Goal: Task Accomplishment & Management: Complete application form

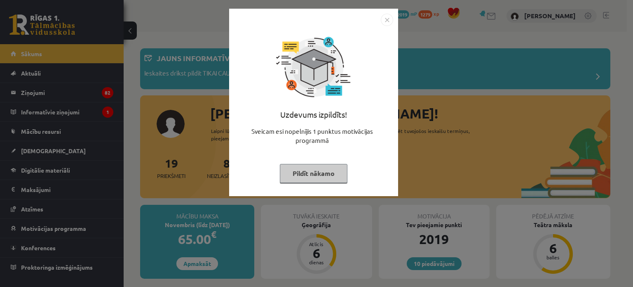
click at [386, 19] on img "Close" at bounding box center [387, 20] width 12 height 12
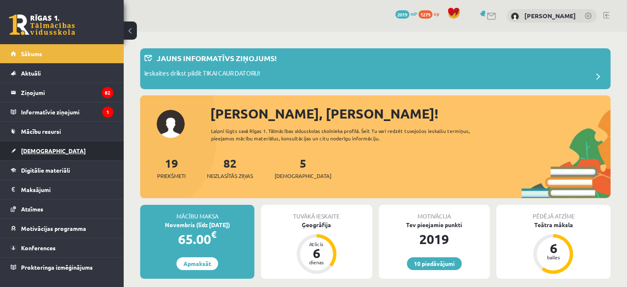
click at [50, 148] on link "[DEMOGRAPHIC_DATA]" at bounding box center [62, 150] width 103 height 19
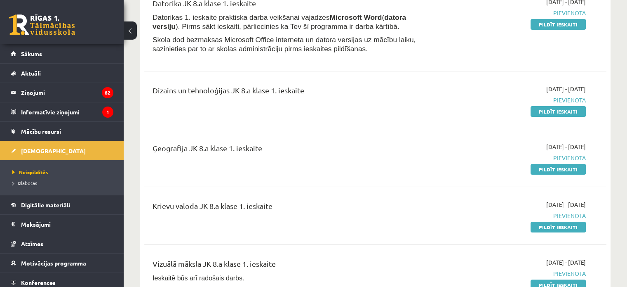
scroll to position [124, 0]
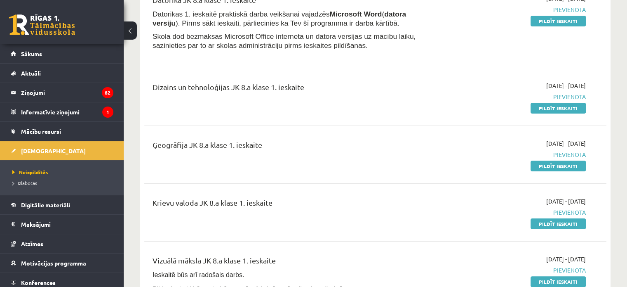
drag, startPoint x: 549, startPoint y: 226, endPoint x: 347, endPoint y: 31, distance: 280.3
click at [549, 226] on link "Pildīt ieskaiti" at bounding box center [558, 223] width 55 height 11
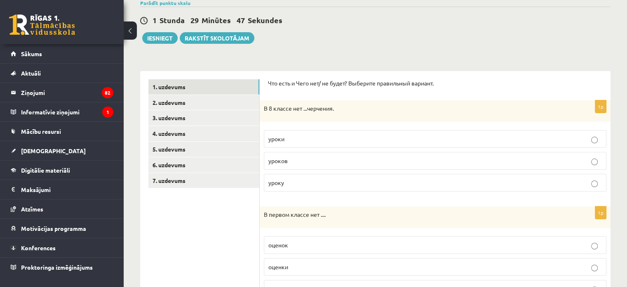
scroll to position [82, 0]
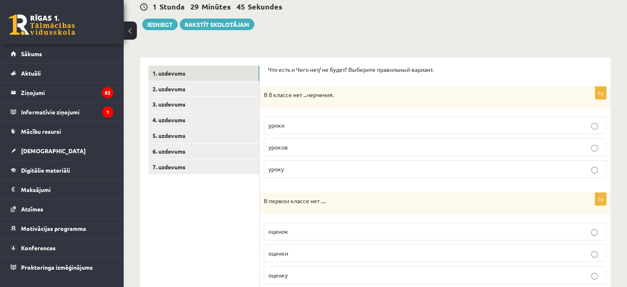
click at [316, 151] on label "уроков" at bounding box center [435, 147] width 343 height 18
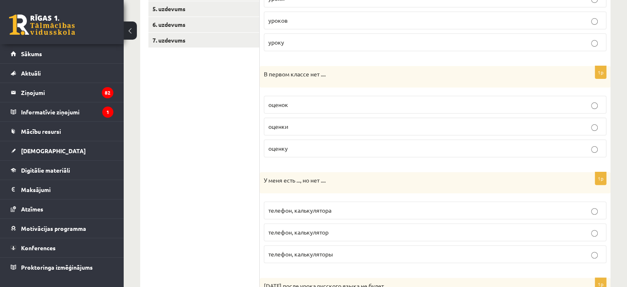
scroll to position [206, 0]
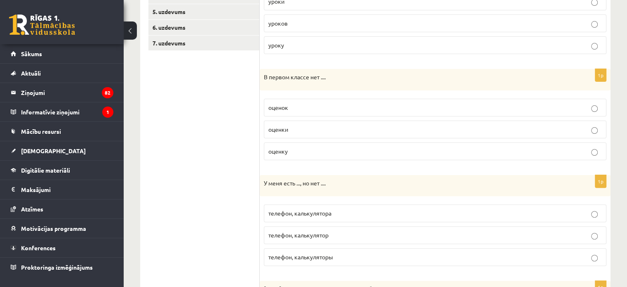
click at [320, 108] on p "оценок" at bounding box center [435, 107] width 334 height 9
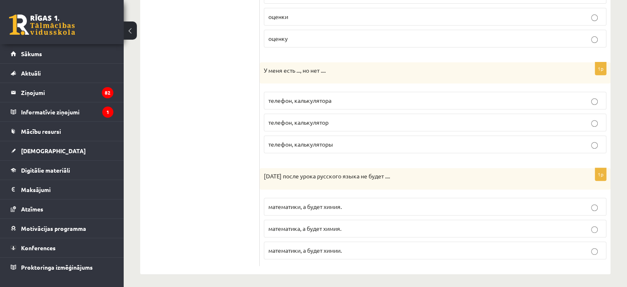
scroll to position [320, 0]
click at [327, 95] on p "телефон, калькулятора" at bounding box center [435, 99] width 334 height 9
click at [321, 204] on span "математики, а будет химия." at bounding box center [304, 204] width 73 height 7
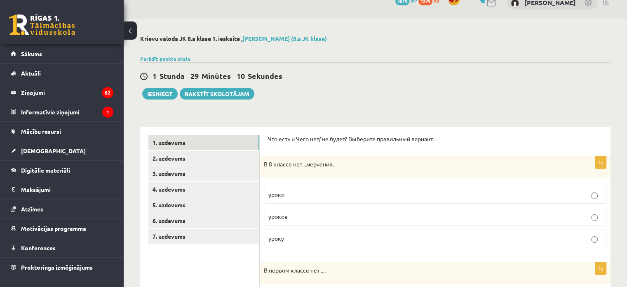
scroll to position [0, 0]
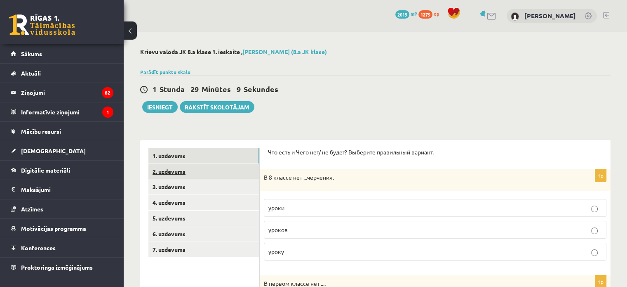
click at [183, 172] on link "2. uzdevums" at bounding box center [203, 171] width 111 height 15
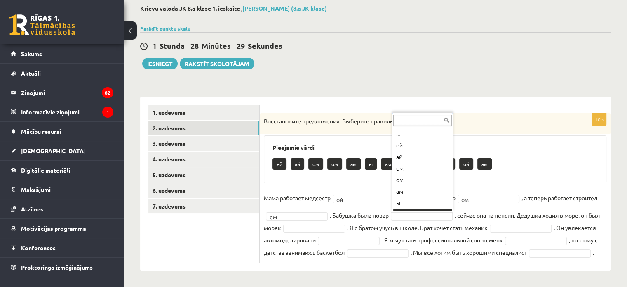
scroll to position [10, 0]
drag, startPoint x: 401, startPoint y: 183, endPoint x: 408, endPoint y: 171, distance: 13.5
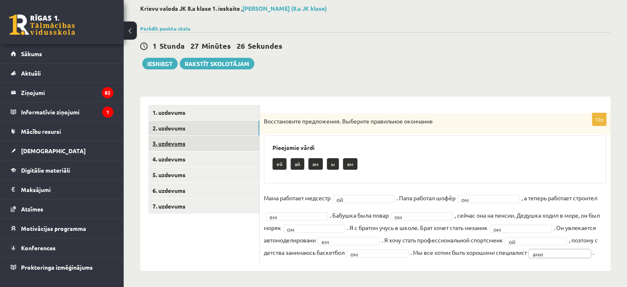
click at [181, 141] on link "3. uzdevums" at bounding box center [203, 143] width 111 height 15
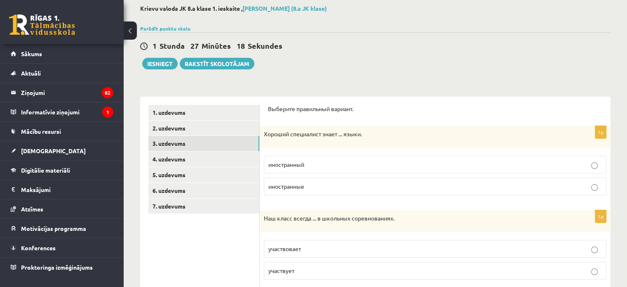
click at [325, 184] on p "иностранные" at bounding box center [435, 186] width 334 height 9
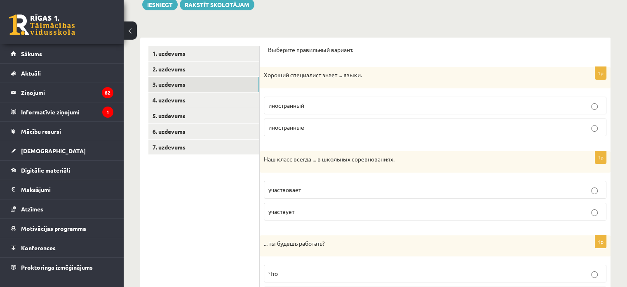
scroll to position [126, 0]
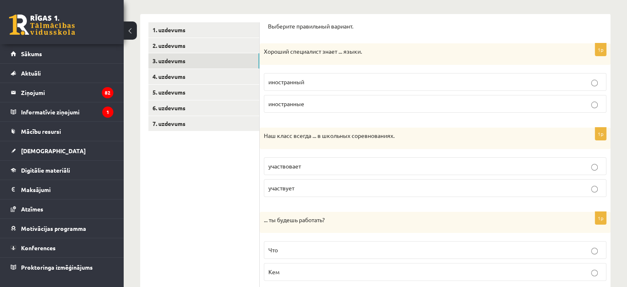
click at [317, 190] on p "участвует" at bounding box center [435, 188] width 334 height 9
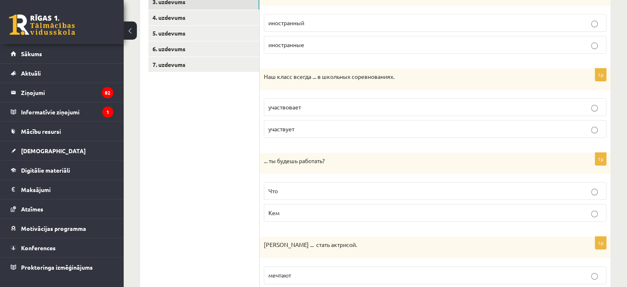
scroll to position [208, 0]
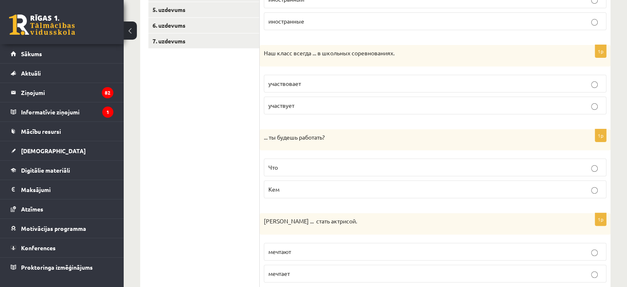
click at [302, 188] on p "Кем" at bounding box center [435, 189] width 334 height 9
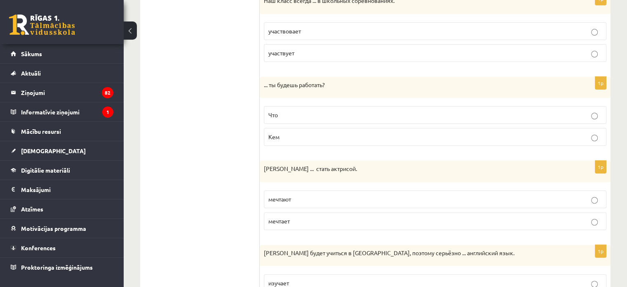
scroll to position [291, 0]
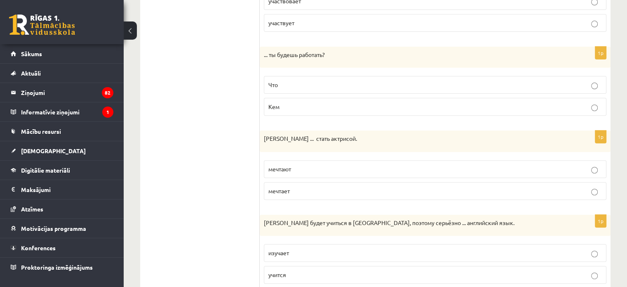
click at [316, 191] on p "мечтает" at bounding box center [435, 190] width 334 height 9
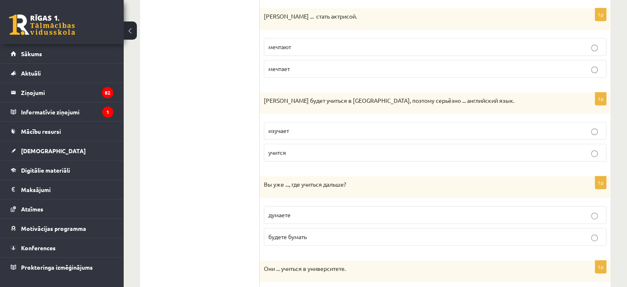
scroll to position [414, 0]
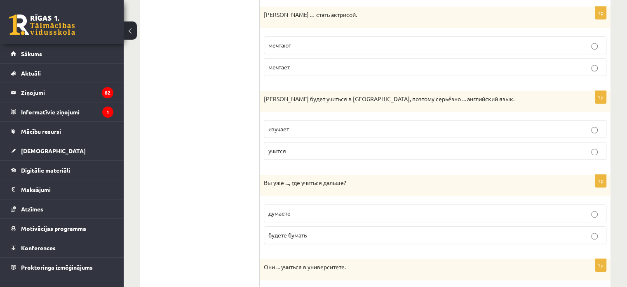
click at [304, 129] on p "изучает" at bounding box center [435, 129] width 334 height 9
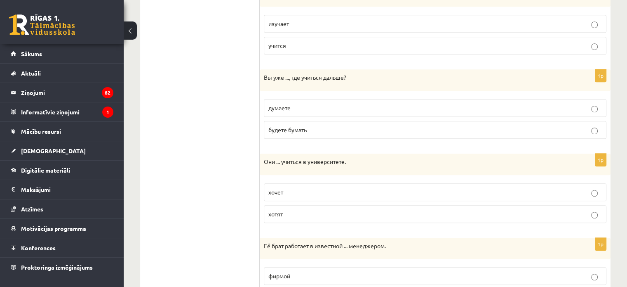
scroll to position [538, 0]
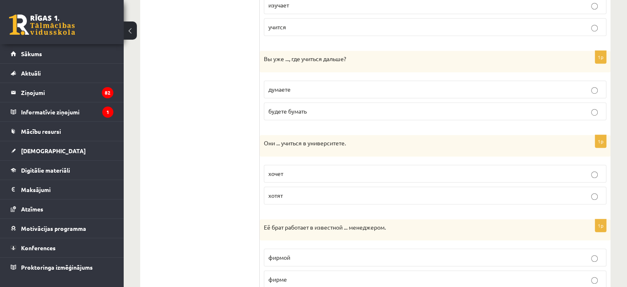
click at [294, 93] on label "думаете" at bounding box center [435, 89] width 343 height 18
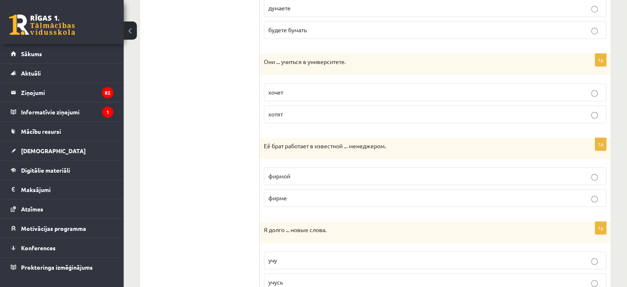
scroll to position [621, 0]
click at [292, 113] on p "хотят" at bounding box center [435, 112] width 334 height 9
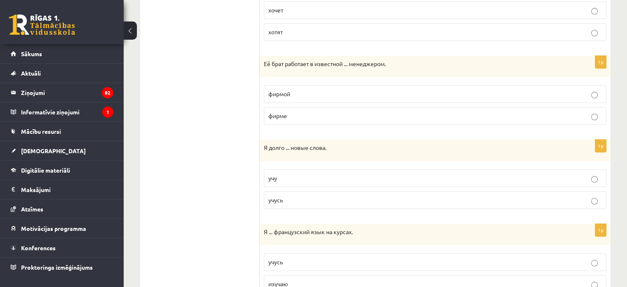
scroll to position [703, 0]
click at [303, 110] on p "фирме" at bounding box center [435, 114] width 334 height 9
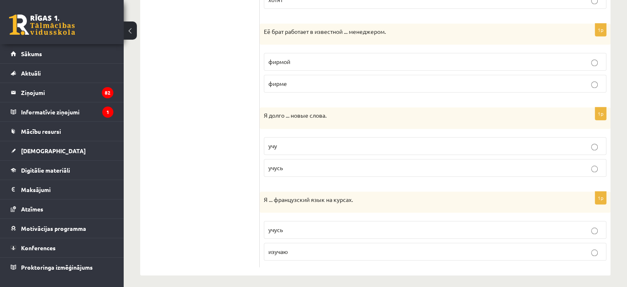
scroll to position [735, 0]
click at [287, 147] on label "учу" at bounding box center [435, 144] width 343 height 18
click at [308, 250] on p "изучаю" at bounding box center [435, 249] width 334 height 9
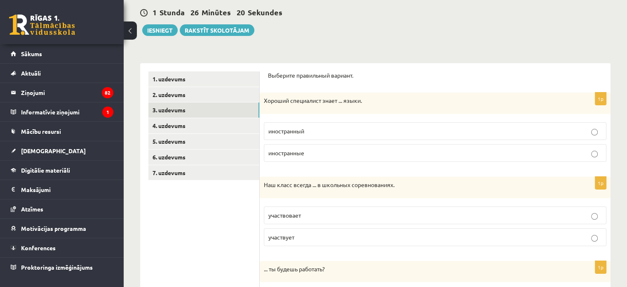
scroll to position [75, 0]
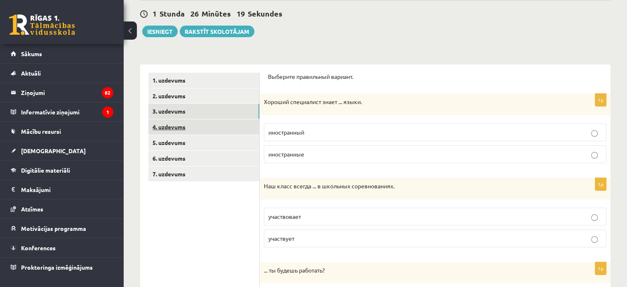
click at [177, 129] on link "4. uzdevums" at bounding box center [203, 126] width 111 height 15
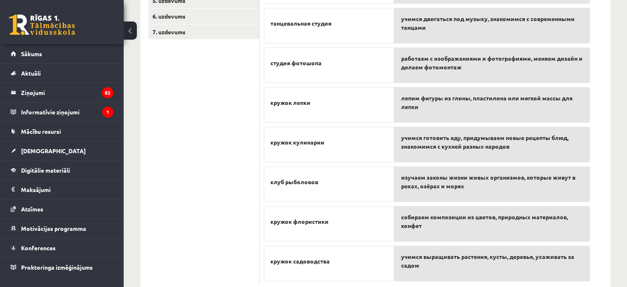
scroll to position [157, 0]
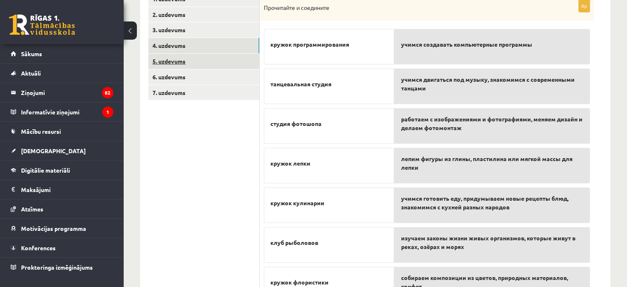
click at [172, 61] on link "5. uzdevums" at bounding box center [203, 61] width 111 height 15
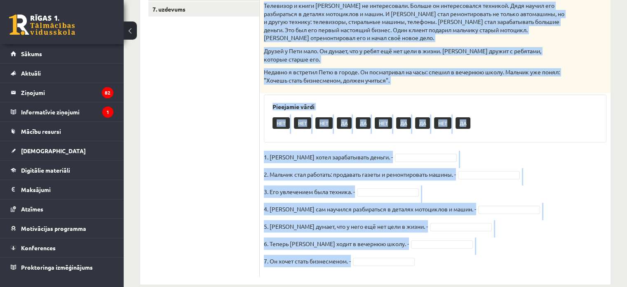
scroll to position [246, 0]
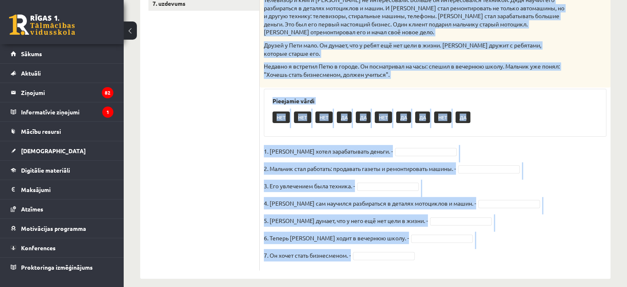
drag, startPoint x: 264, startPoint y: 46, endPoint x: 571, endPoint y: 282, distance: 387.0
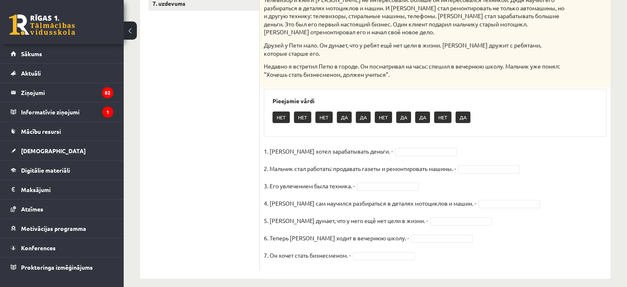
click at [172, 130] on ul "1. uzdevums 2. uzdevums 3. uzdevums 4. uzdevums 5. uzdevums 6. uzdevums 7. uzde…" at bounding box center [203, 86] width 111 height 368
click at [394, 145] on fieldset "1. Петя хотел зарабатывать деньги. - 2. Мальчик стал работать: продавать газеты…" at bounding box center [435, 205] width 343 height 121
click at [477, 165] on fieldset "1. Петя хотел зарабатывать деньги. - ДА ** 2. Мальчик стал работать: продавать …" at bounding box center [435, 205] width 343 height 121
click at [482, 190] on fieldset "1. Петя хотел зарабатывать деньги. - ДА ** 2. Мальчик стал работать: продавать …" at bounding box center [435, 205] width 343 height 121
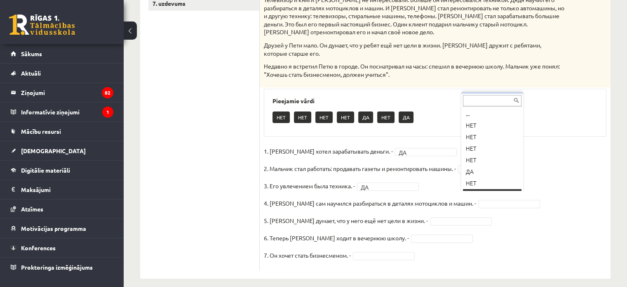
scroll to position [10, 0]
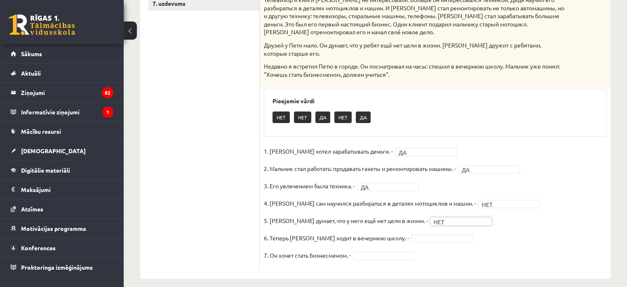
drag, startPoint x: 406, startPoint y: 229, endPoint x: 405, endPoint y: 225, distance: 4.3
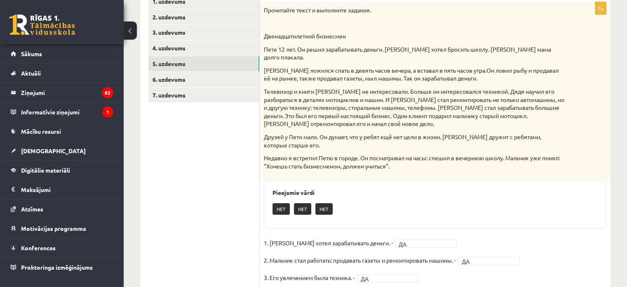
scroll to position [122, 0]
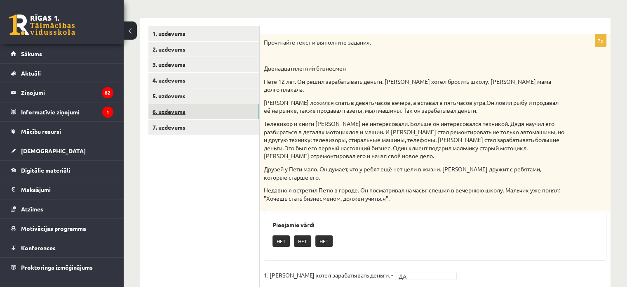
click at [183, 107] on link "6. uzdevums" at bounding box center [203, 111] width 111 height 15
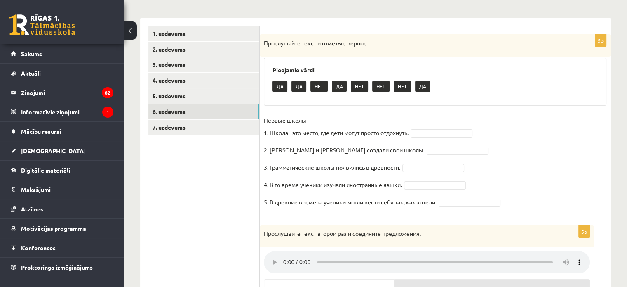
click at [181, 245] on ul "1. uzdevums 2. uzdevums 3. uzdevums 4. uzdevums 5. uzdevums 6. uzdevums 7. uzde…" at bounding box center [203, 251] width 111 height 451
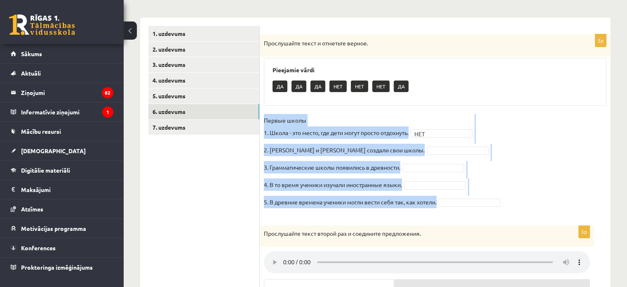
drag, startPoint x: 264, startPoint y: 119, endPoint x: 442, endPoint y: 204, distance: 197.2
click at [442, 204] on fieldset "Первые школы 1. Школа - это место, где дети могут просто отдохнуть. НЕТ *** 2. …" at bounding box center [435, 163] width 343 height 99
click at [560, 141] on fieldset "Первые школы 1. Школа - это место, где дети могут просто отдохнуть. НЕТ *** 2. …" at bounding box center [435, 163] width 343 height 99
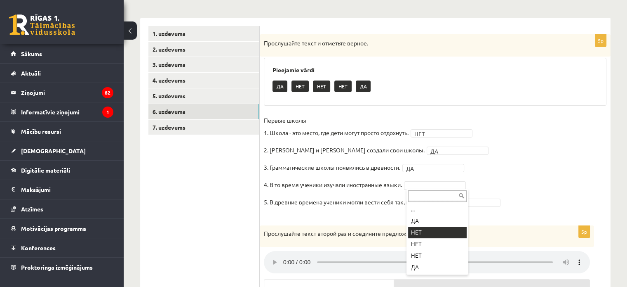
drag, startPoint x: 425, startPoint y: 232, endPoint x: 454, endPoint y: 232, distance: 29.3
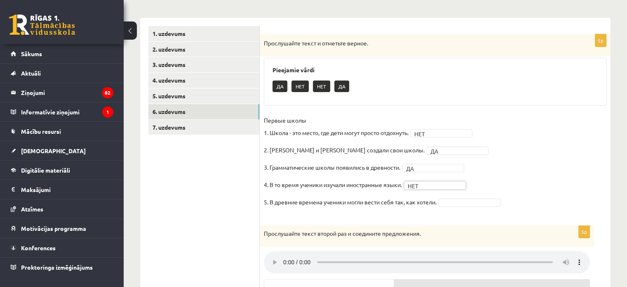
click at [472, 198] on fieldset "Первые школы 1. Школа - это место, где дети могут просто отдохнуть. НЕТ *** 2. …" at bounding box center [435, 163] width 343 height 99
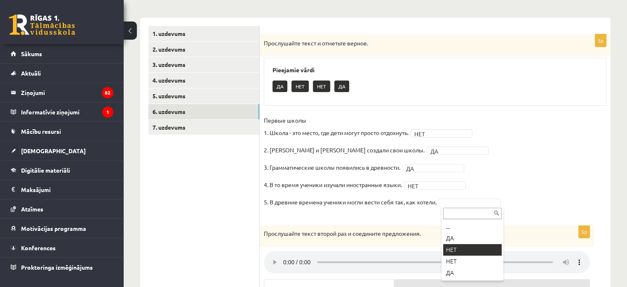
drag, startPoint x: 456, startPoint y: 250, endPoint x: 427, endPoint y: 240, distance: 30.7
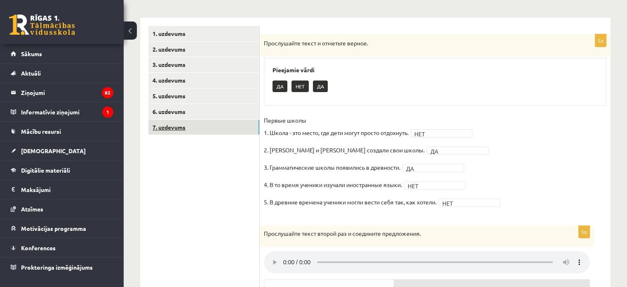
click at [185, 120] on link "7. uzdevums" at bounding box center [203, 127] width 111 height 15
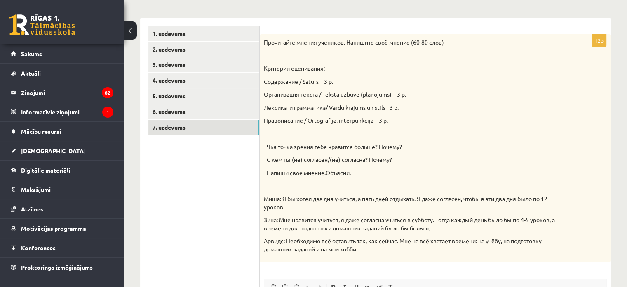
scroll to position [0, 0]
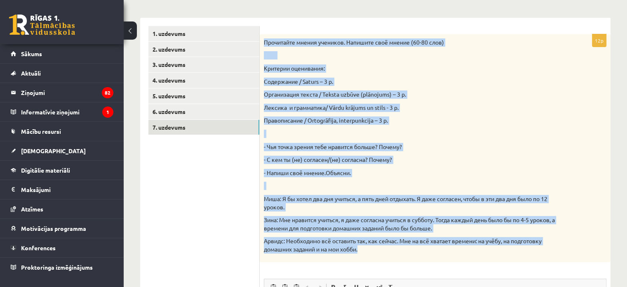
drag, startPoint x: 265, startPoint y: 41, endPoint x: 553, endPoint y: 256, distance: 358.9
click at [553, 258] on div "Прочитайте мнения учеников. Напишите своё мнение (60-80 слов) Критерии оцениван…" at bounding box center [435, 148] width 351 height 228
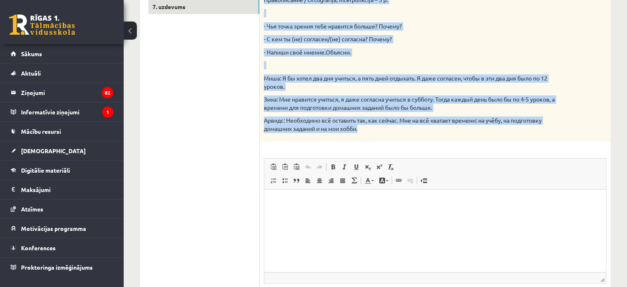
scroll to position [246, 0]
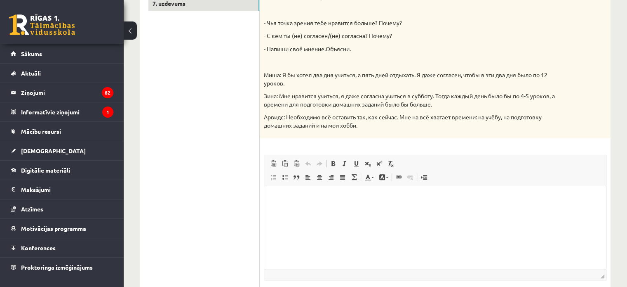
click at [226, 191] on ul "1. uzdevums 2. uzdevums 3. uzdevums 4. uzdevums 5. uzdevums 6. uzdevums 7. uzde…" at bounding box center [203, 114] width 111 height 424
click at [307, 203] on html at bounding box center [435, 198] width 342 height 25
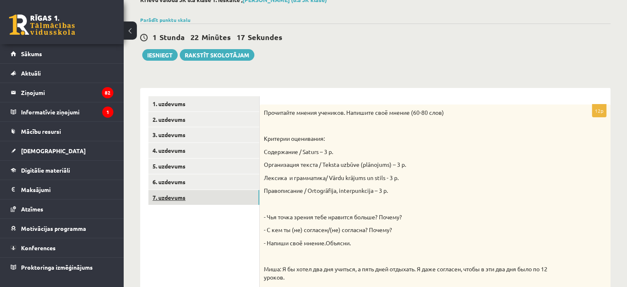
scroll to position [41, 0]
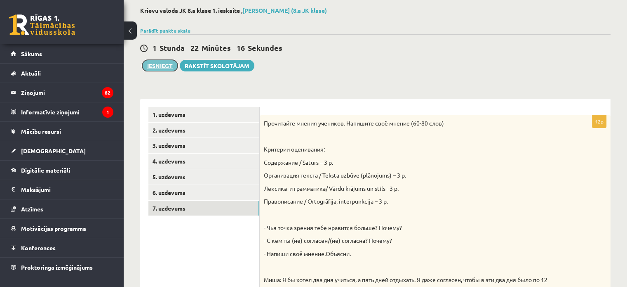
click at [165, 69] on button "Iesniegt" at bounding box center [159, 66] width 35 height 12
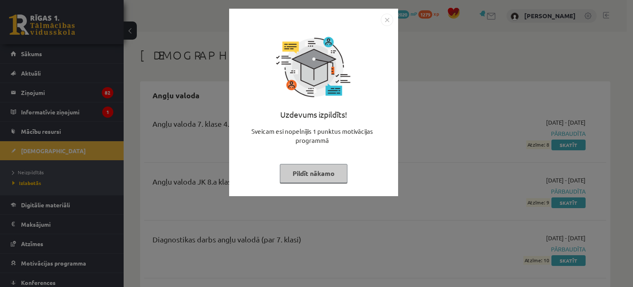
click at [386, 16] on img "Close" at bounding box center [387, 20] width 12 height 12
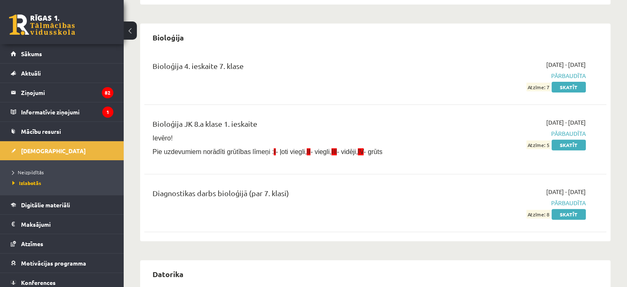
scroll to position [289, 0]
